Goal: Ask a question

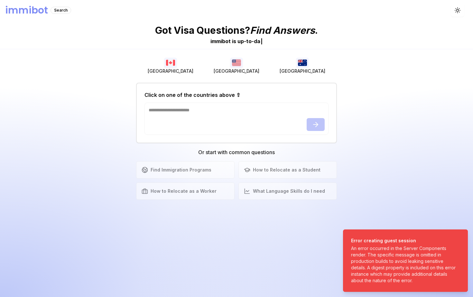
click at [461, 237] on icon "Notifications (F8)" at bounding box center [461, 236] width 3 height 3
click at [461, 237] on div "Got Visa Questions? Find Answers . immibot is b a s e d o n | [GEOGRAPHIC_DATA]…" at bounding box center [236, 159] width 473 height 276
click at [461, 235] on icon "Notifications (F8)" at bounding box center [461, 236] width 5 height 5
click at [461, 235] on ol "Error creating guest session An error occurred in the Server Components render.…" at bounding box center [405, 260] width 135 height 73
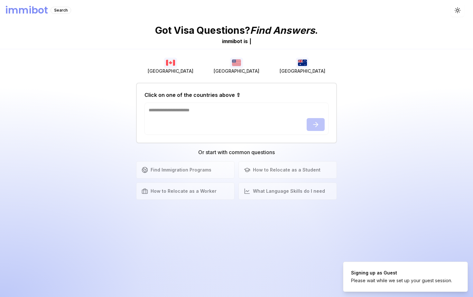
click at [461, 235] on div "Got Visa Questions? Find Answers . immibot is | [GEOGRAPHIC_DATA] [GEOGRAPHIC_D…" at bounding box center [236, 159] width 473 height 276
click at [461, 256] on ol "Signing up as Guest Please wait while we set up your guest session." at bounding box center [405, 276] width 135 height 41
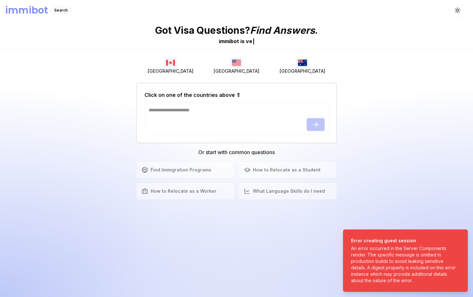
click at [461, 235] on icon "Notifications (F8)" at bounding box center [461, 236] width 5 height 5
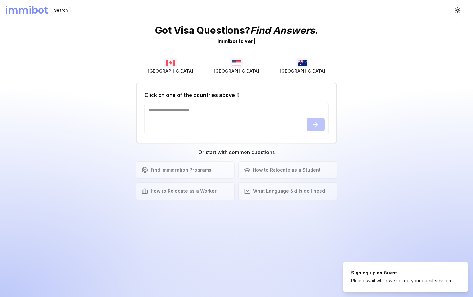
click at [461, 256] on ol "Signing up as Guest Please wait while we set up your guest session." at bounding box center [405, 276] width 135 height 41
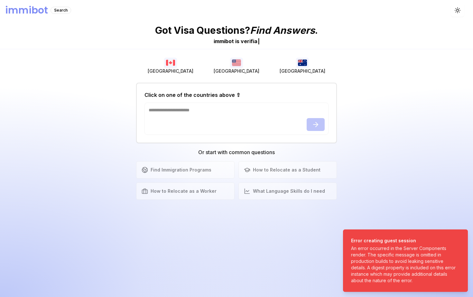
click at [461, 235] on icon "Notifications (F8)" at bounding box center [461, 236] width 5 height 5
click at [461, 235] on div "Got Visa Questions? Find Answers . immibot is v e r i f i a | [GEOGRAPHIC_DATA]…" at bounding box center [236, 159] width 473 height 276
click at [461, 235] on icon "Notifications (F8)" at bounding box center [461, 236] width 5 height 5
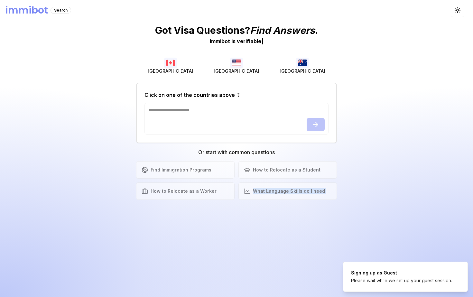
click at [461, 235] on div "Got Visa Questions? Find Answers . immibot is v e r i f i a b l e | [GEOGRAPHIC…" at bounding box center [236, 159] width 473 height 276
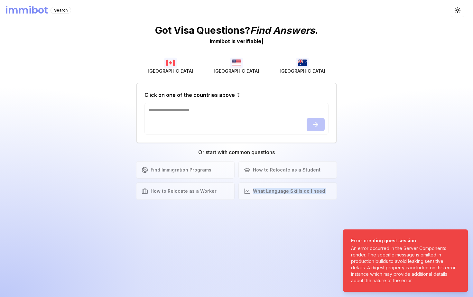
click at [423, 212] on div "Got Visa Questions? Find Answers . immibot is v e r i f i a b l e | [GEOGRAPHIC…" at bounding box center [236, 159] width 473 height 276
click at [167, 63] on img "button" at bounding box center [170, 63] width 13 height 10
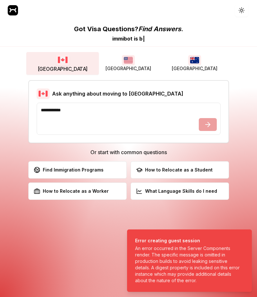
drag, startPoint x: 359, startPoint y: 169, endPoint x: 79, endPoint y: 4, distance: 325.4
click at [185, 68] on div "Got Visa Questions? Find Answers . immibot is b | [GEOGRAPHIC_DATA] [GEOGRAPHIC…" at bounding box center [128, 159] width 257 height 276
